Goal: Find specific page/section: Find specific page/section

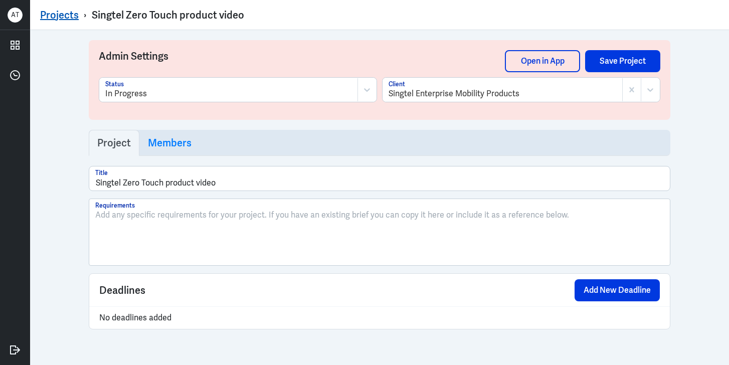
click at [69, 14] on link "Projects" at bounding box center [59, 15] width 39 height 13
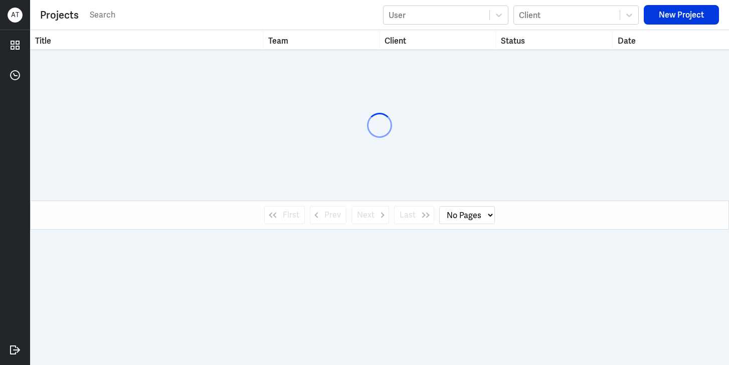
select select "1"
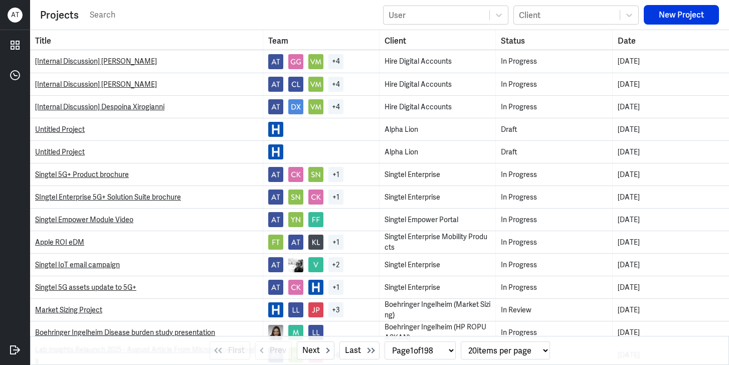
click at [95, 11] on input "text" at bounding box center [233, 15] width 289 height 15
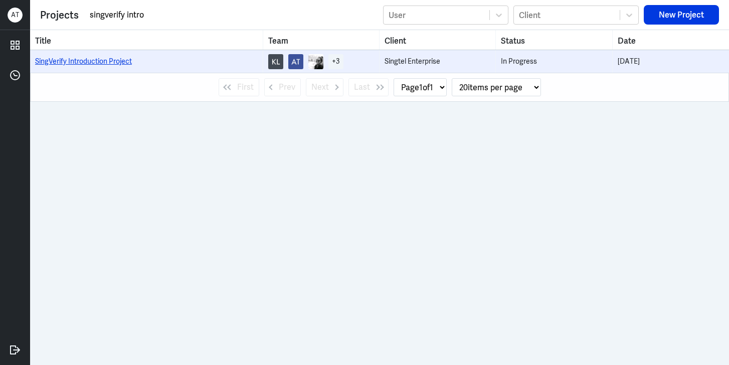
type input "singverify intro"
click at [58, 59] on link "SingVerify Introduction Project" at bounding box center [83, 61] width 97 height 9
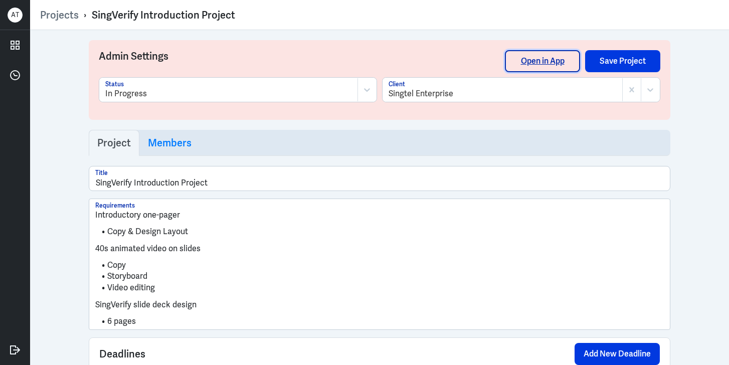
click at [525, 63] on link "Open in App" at bounding box center [542, 61] width 75 height 22
